Goal: Task Accomplishment & Management: Manage account settings

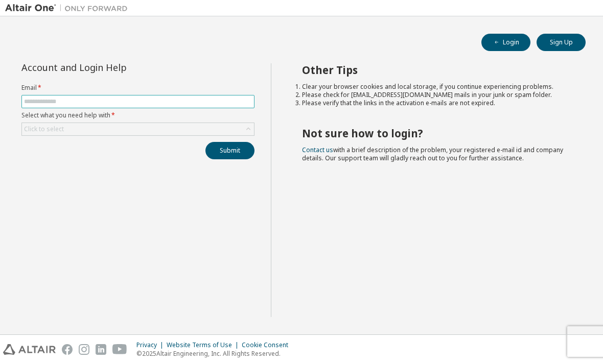
click at [51, 100] on input "text" at bounding box center [138, 102] width 228 height 8
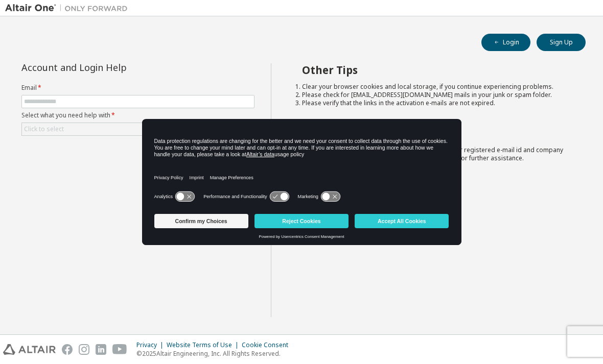
click at [167, 223] on button "Confirm my Choices" at bounding box center [201, 221] width 94 height 14
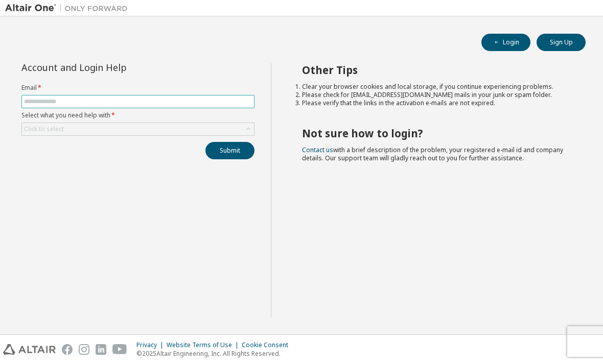
click at [36, 103] on input "text" at bounding box center [138, 102] width 228 height 8
type input "*"
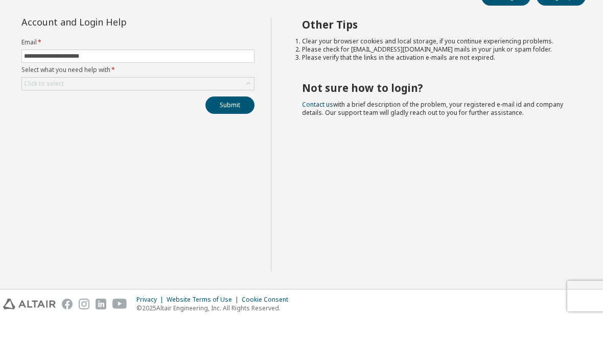
click at [54, 125] on div "Click to select" at bounding box center [44, 129] width 40 height 8
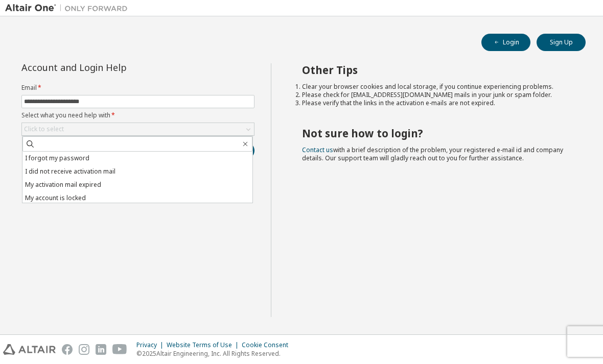
click at [37, 152] on li "I forgot my password" at bounding box center [137, 158] width 230 height 13
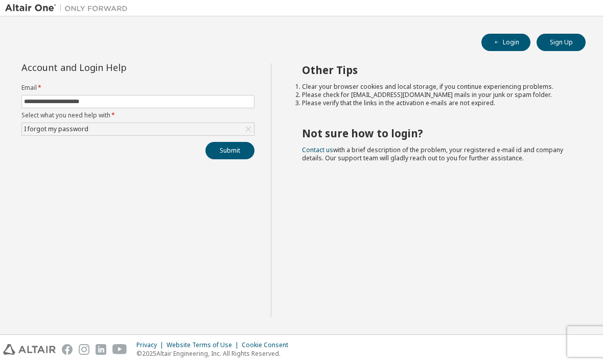
click at [212, 142] on button "Submit" at bounding box center [229, 150] width 49 height 17
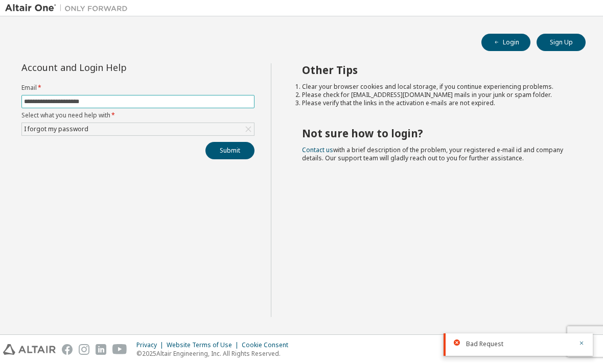
click at [196, 98] on input "**********" at bounding box center [138, 102] width 228 height 8
type input "**********"
click at [236, 142] on button "Submit" at bounding box center [229, 150] width 49 height 17
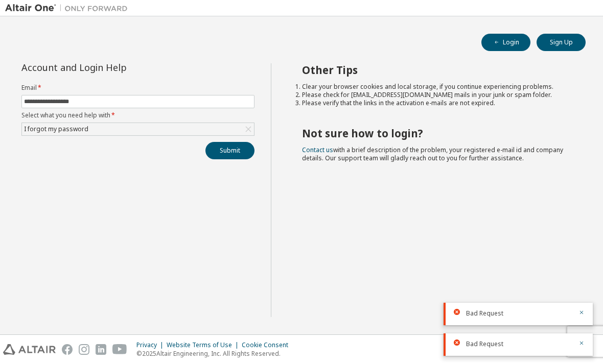
click at [508, 34] on button "Login" at bounding box center [505, 42] width 49 height 17
